Goal: Task Accomplishment & Management: Manage account settings

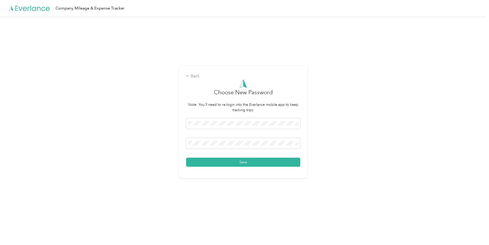
drag, startPoint x: 156, startPoint y: 153, endPoint x: 157, endPoint y: 156, distance: 2.8
click at [157, 155] on div "Back Choose New Password Note: You'll need to re-login into the Everlance mobil…" at bounding box center [243, 124] width 486 height 216
click at [227, 163] on button "Save" at bounding box center [243, 162] width 114 height 9
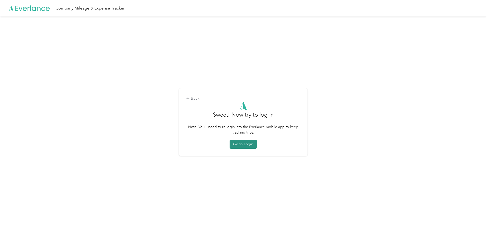
click at [240, 145] on button "Go to Login" at bounding box center [242, 144] width 27 height 9
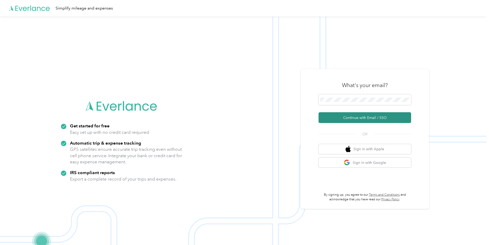
click at [353, 118] on button "Continue with Email / SSO" at bounding box center [364, 117] width 92 height 11
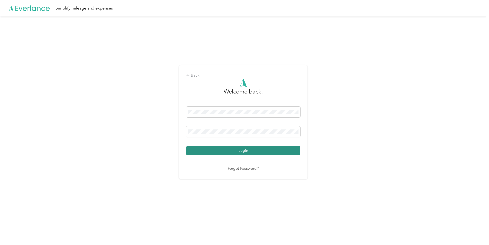
click at [240, 152] on button "Login" at bounding box center [243, 150] width 114 height 9
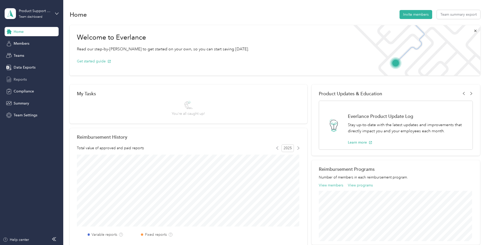
click at [26, 78] on div "Reports" at bounding box center [32, 79] width 54 height 9
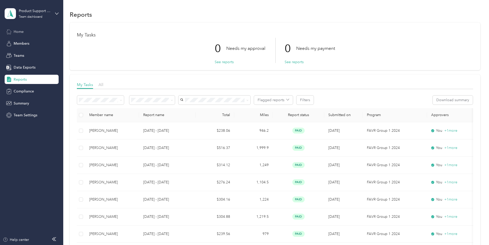
click at [32, 32] on div "Home" at bounding box center [32, 31] width 54 height 9
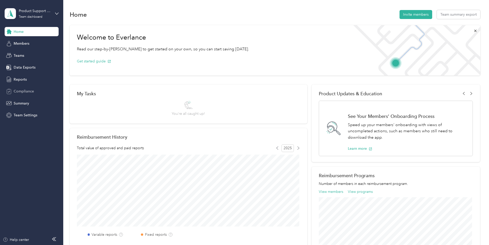
click at [36, 91] on div "Compliance" at bounding box center [32, 91] width 54 height 9
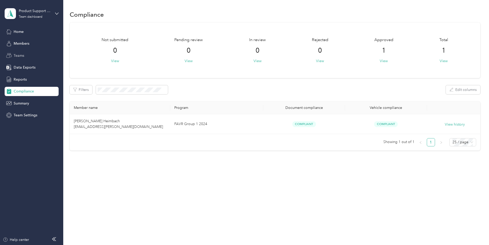
click at [24, 53] on span "Teams" at bounding box center [19, 55] width 11 height 5
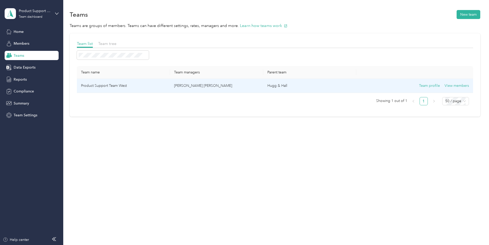
click at [103, 88] on td "Product Support Team West" at bounding box center [123, 86] width 93 height 14
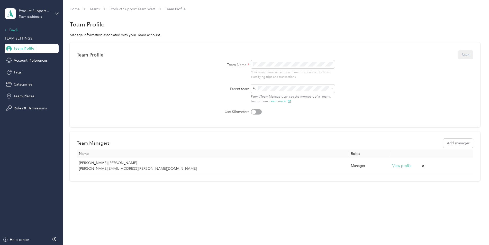
click at [13, 31] on div "Back" at bounding box center [30, 30] width 51 height 6
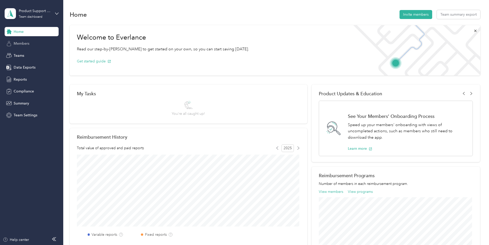
click at [23, 45] on span "Members" at bounding box center [22, 43] width 16 height 5
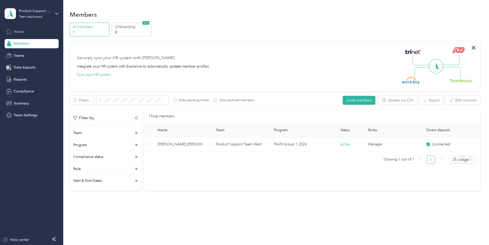
click at [23, 33] on span "Home" at bounding box center [19, 31] width 10 height 5
